Goal: Task Accomplishment & Management: Complete application form

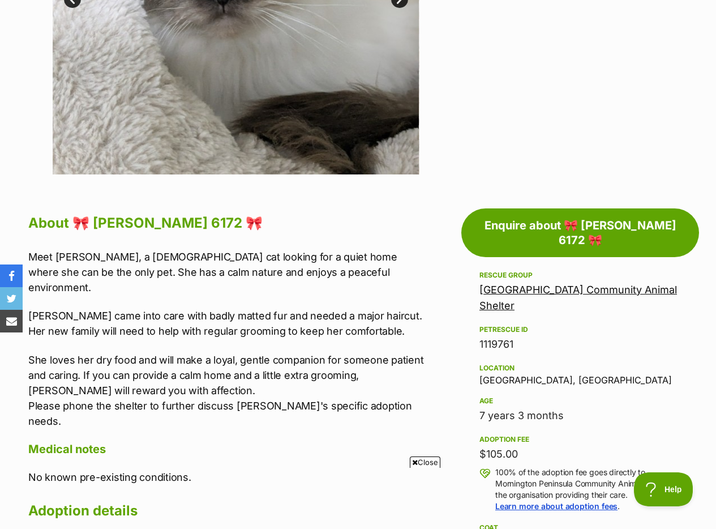
scroll to position [406, 0]
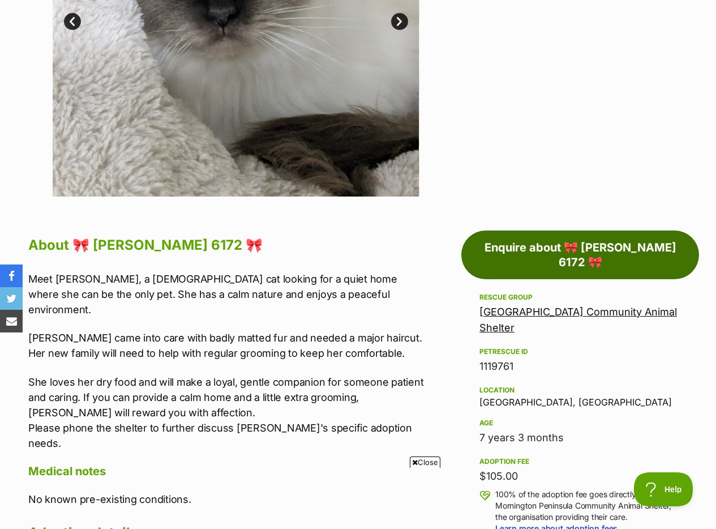
click at [573, 246] on link "Enquire about 🎀 [PERSON_NAME] 6172 🎀" at bounding box center [580, 254] width 238 height 49
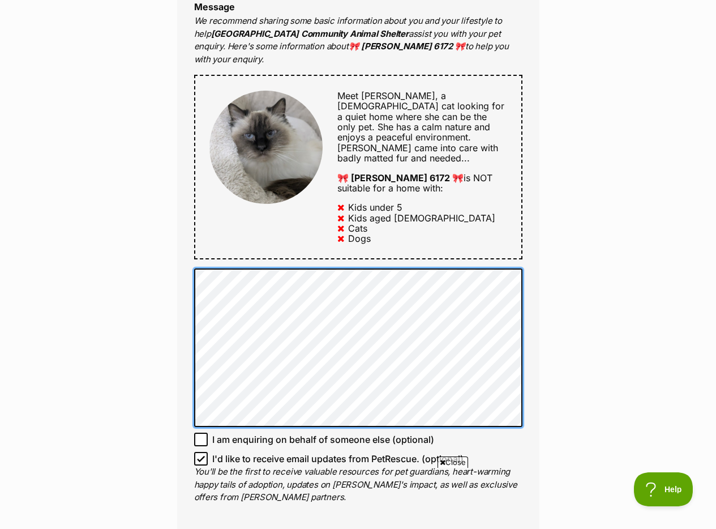
scroll to position [648, 0]
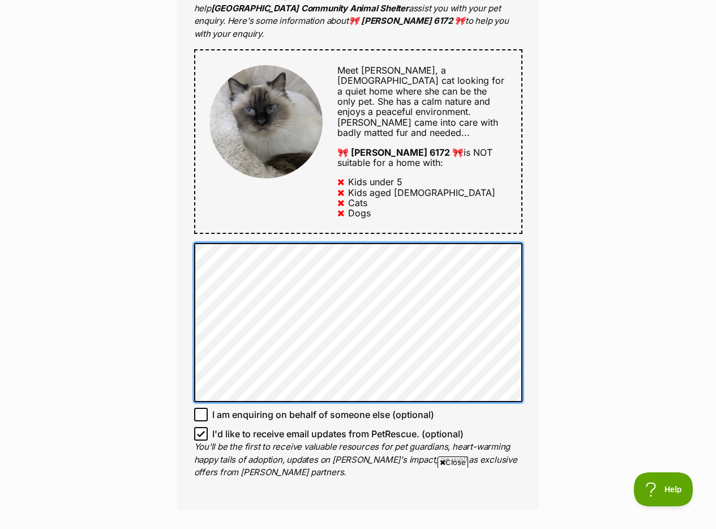
click at [188, 204] on div "Full name AJ Ingram Email We require this to be able to send you communications…" at bounding box center [358, 123] width 362 height 774
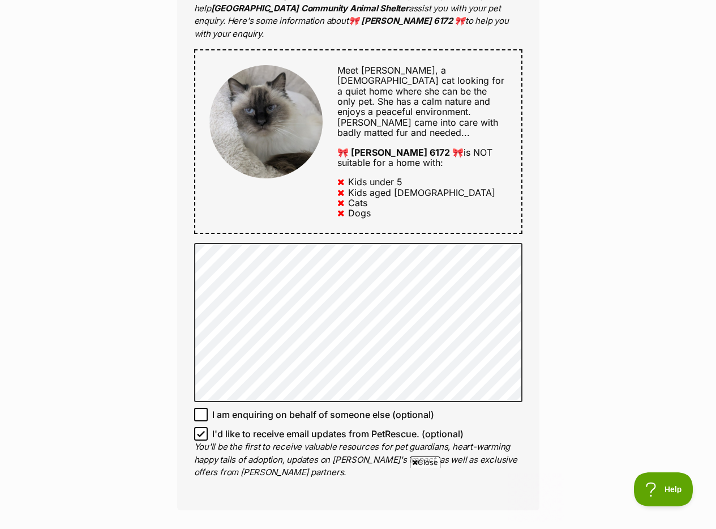
scroll to position [0, 0]
click at [662, 490] on span "Help" at bounding box center [659, 487] width 59 height 8
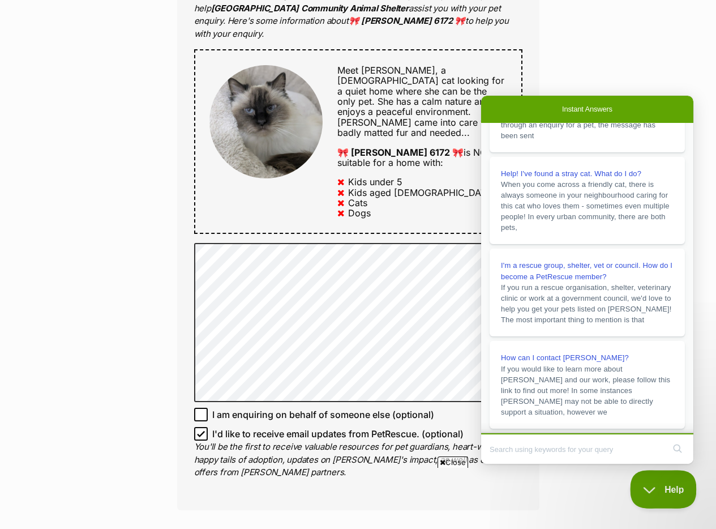
scroll to position [184, 0]
drag, startPoint x: 652, startPoint y: 485, endPoint x: 634, endPoint y: 480, distance: 18.8
click at [650, 484] on span "Help" at bounding box center [659, 487] width 59 height 8
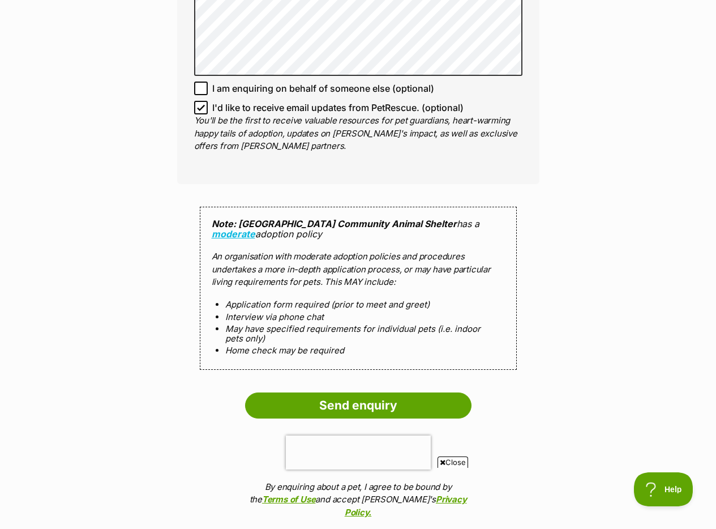
scroll to position [986, 0]
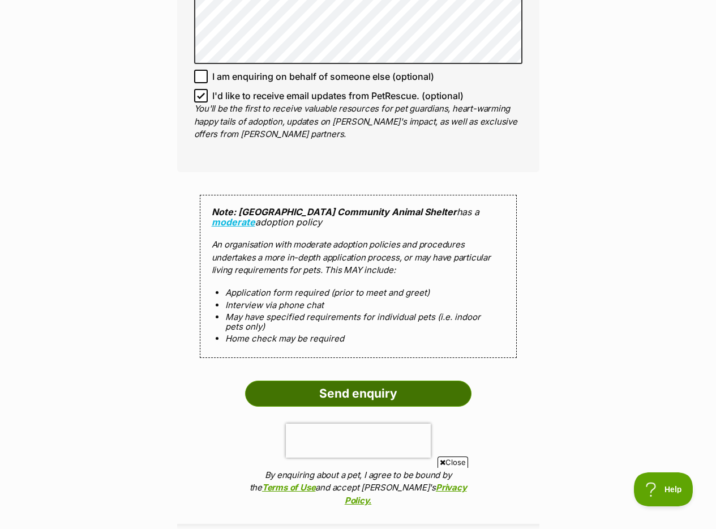
click at [347, 380] on input "Send enquiry" at bounding box center [358, 393] width 226 height 26
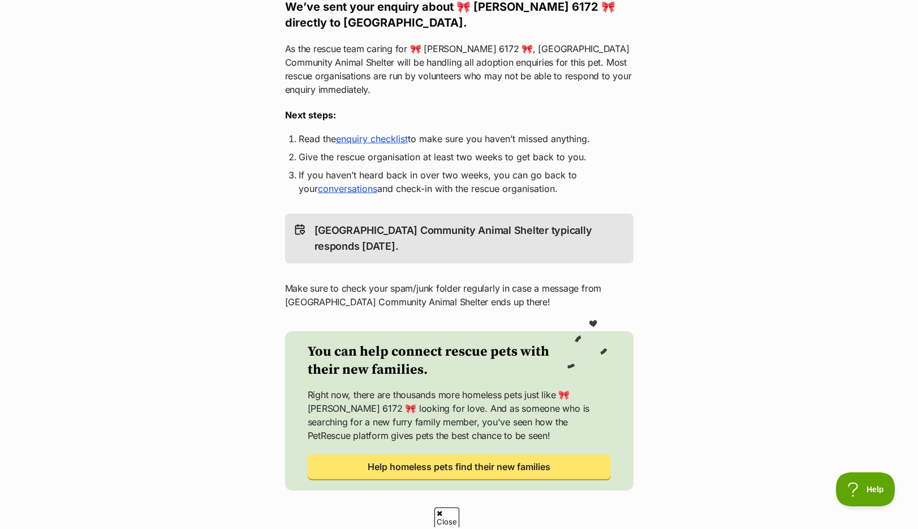
scroll to position [269, 0]
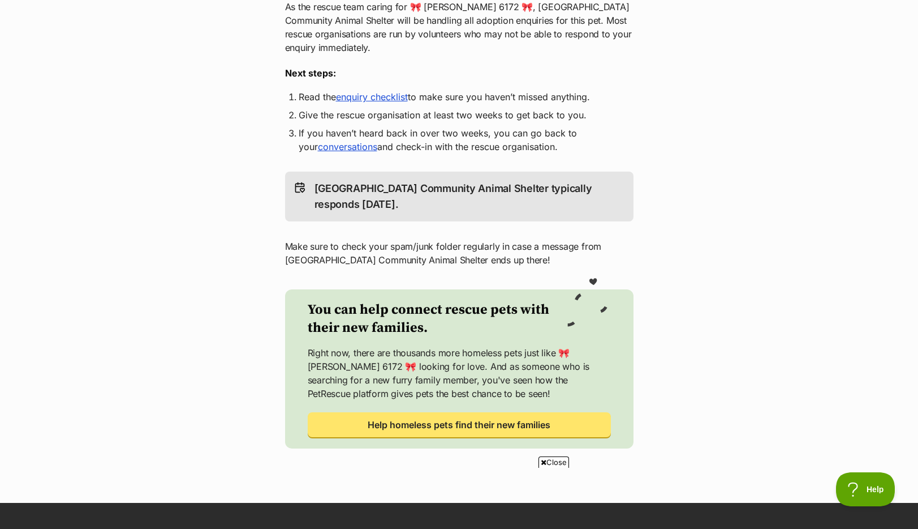
drag, startPoint x: 342, startPoint y: 124, endPoint x: 358, endPoint y: 140, distance: 22.4
click at [342, 141] on link "conversations" at bounding box center [347, 146] width 59 height 11
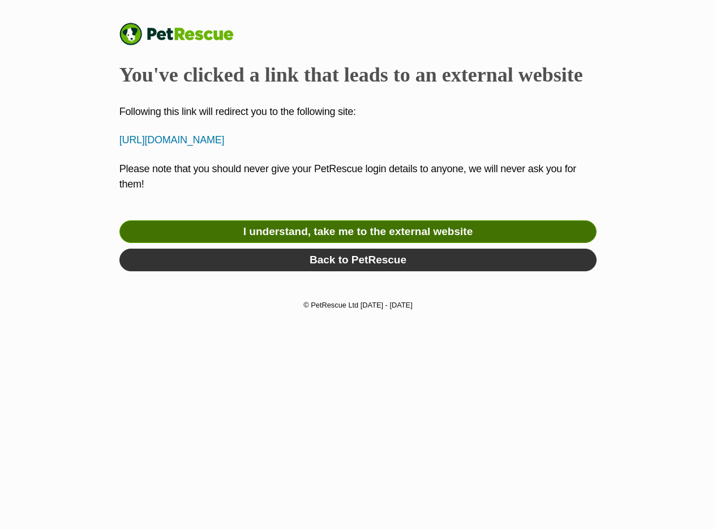
click at [415, 230] on link "I understand, take me to the external website" at bounding box center [358, 231] width 478 height 23
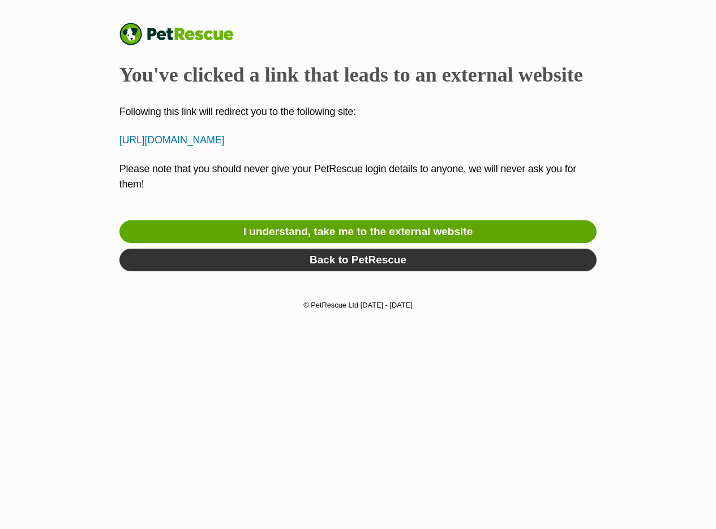
click at [230, 141] on p "[URL][DOMAIN_NAME]" at bounding box center [358, 139] width 478 height 15
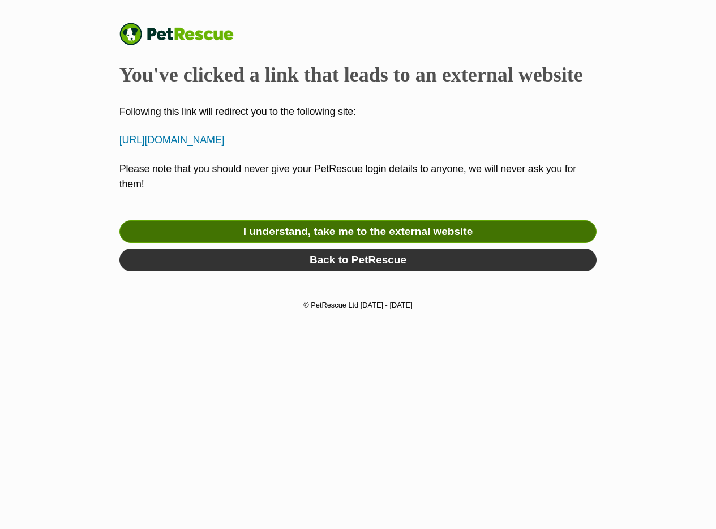
click at [423, 223] on link "I understand, take me to the external website" at bounding box center [358, 231] width 478 height 23
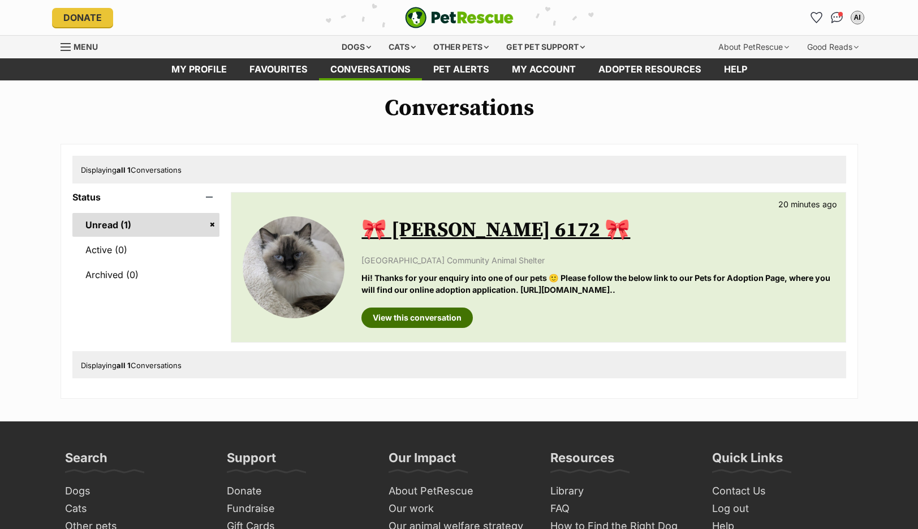
click at [451, 320] on link "View this conversation" at bounding box center [417, 317] width 111 height 20
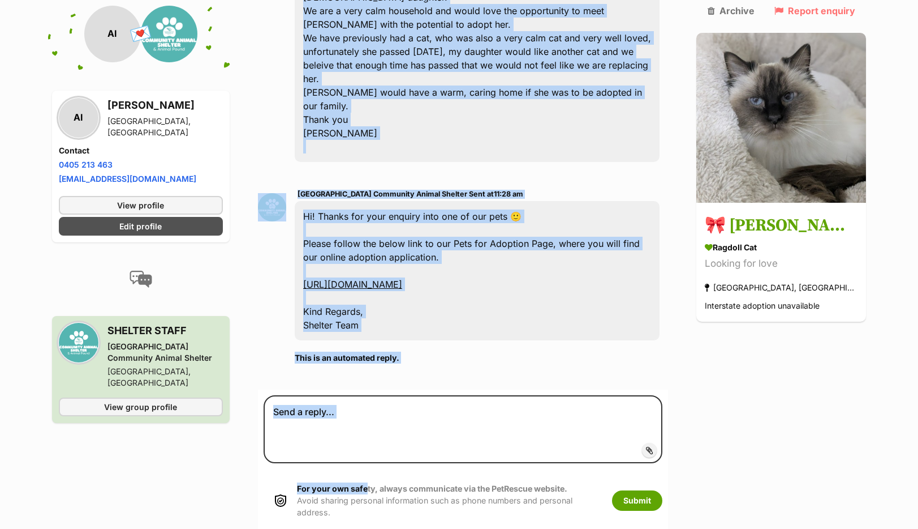
scroll to position [362, 0]
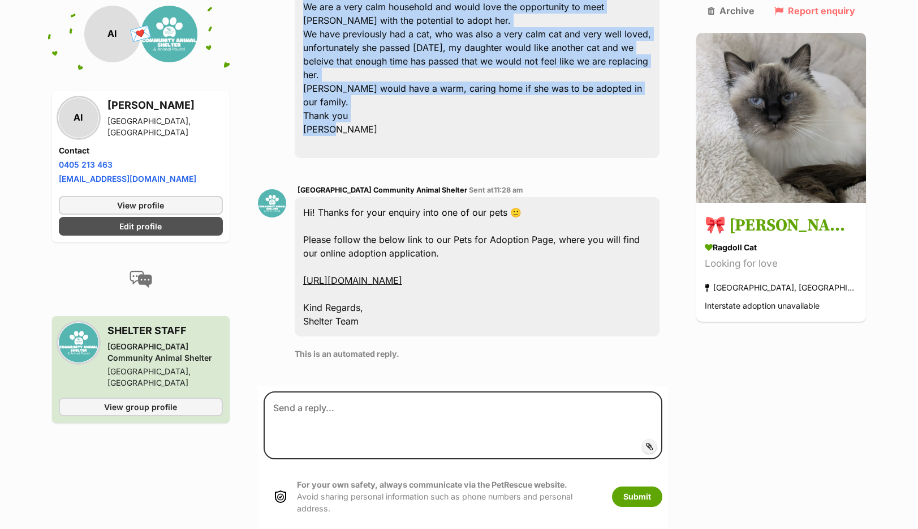
drag, startPoint x: 311, startPoint y: 355, endPoint x: 414, endPoint y: 113, distance: 262.6
click at [414, 113] on div "Hello, My name is [PERSON_NAME], I have a [DEMOGRAPHIC_DATA] son and a [DEMOGRA…" at bounding box center [478, 54] width 366 height 207
